Goal: Information Seeking & Learning: Learn about a topic

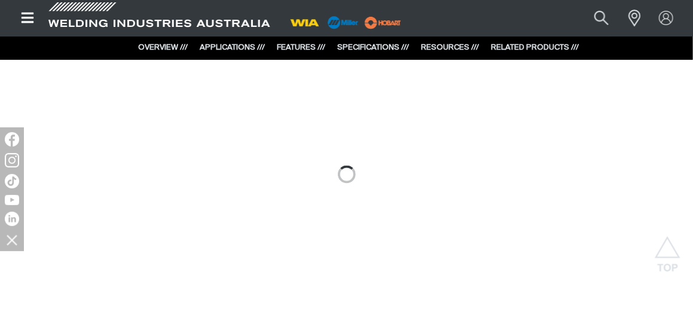
scroll to position [897, 0]
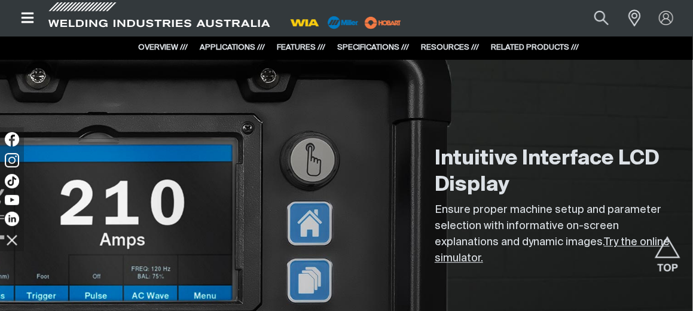
scroll to position [1196, 0]
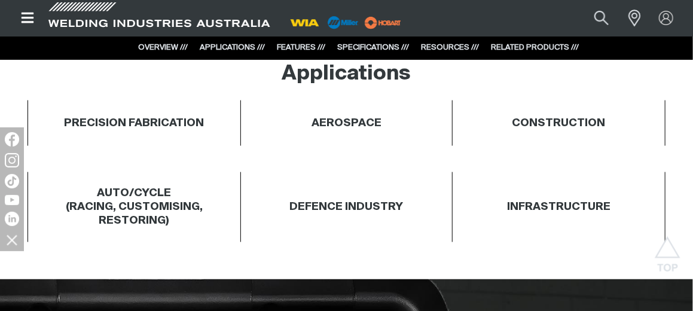
scroll to position [658, 0]
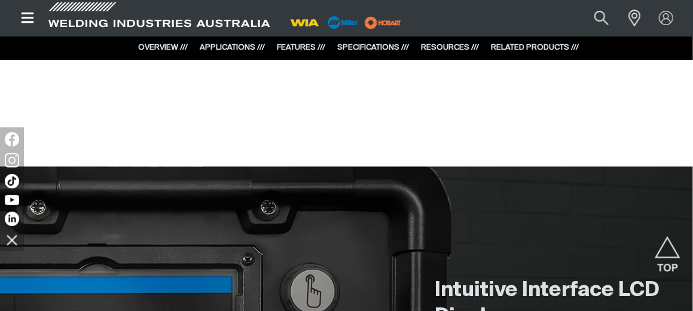
scroll to position [1136, 0]
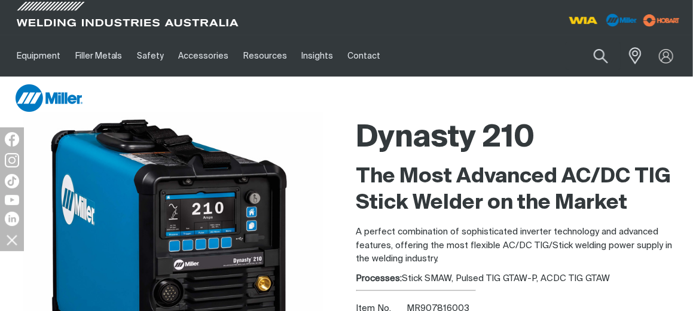
click at [302, 83] on div at bounding box center [347, 98] width 674 height 30
click at [628, 134] on h1 "Dynasty 210" at bounding box center [520, 138] width 328 height 39
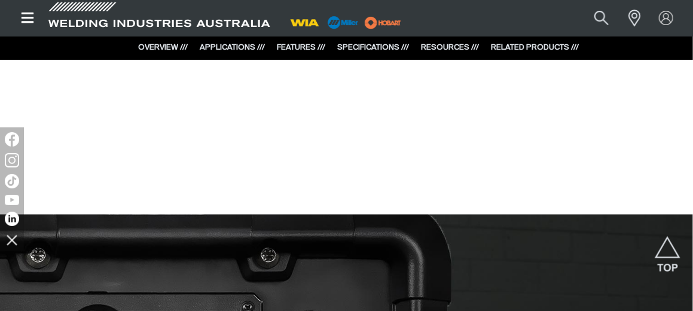
scroll to position [1136, 0]
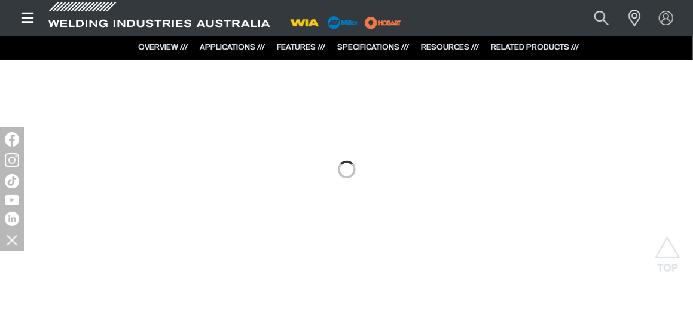
scroll to position [1076, 0]
